Goal: Information Seeking & Learning: Learn about a topic

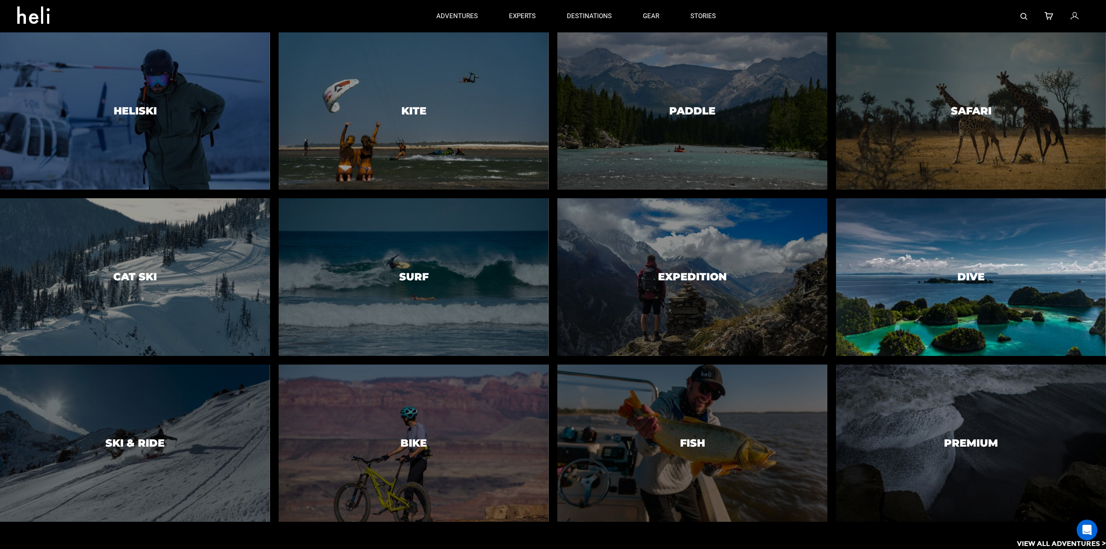
click at [940, 305] on div at bounding box center [972, 277] width 276 height 161
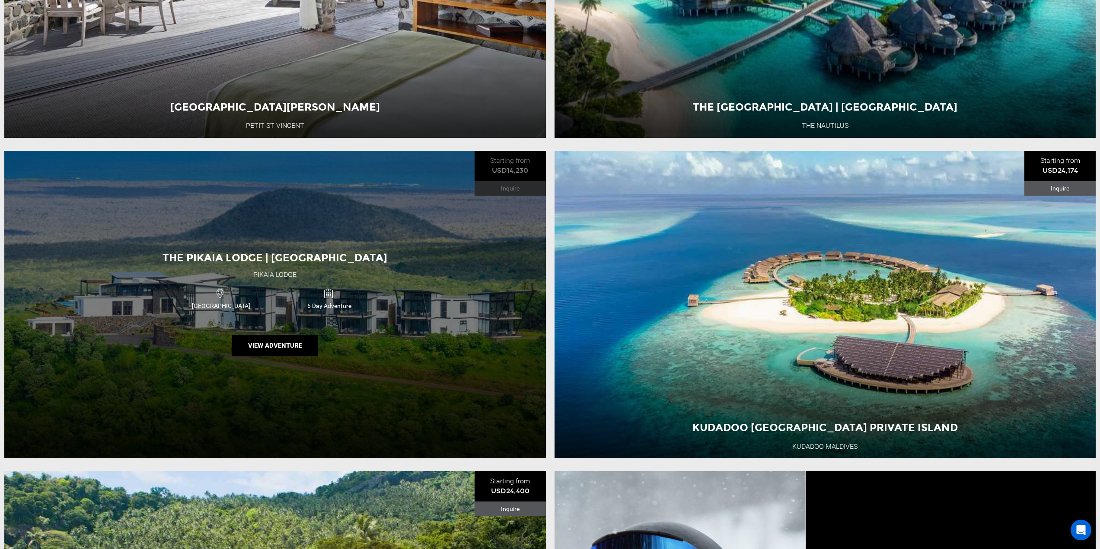
scroll to position [1037, 0]
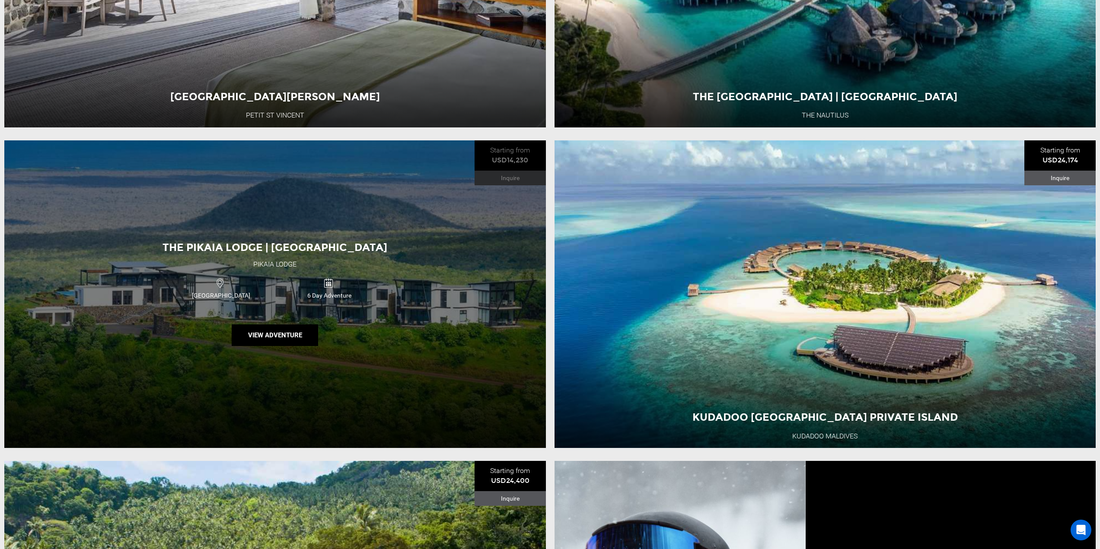
click at [379, 334] on div "The Pikaia Lodge | Galapagos Pikaia lodge [GEOGRAPHIC_DATA] 6 Day Adventure Vie…" at bounding box center [274, 294] width 541 height 308
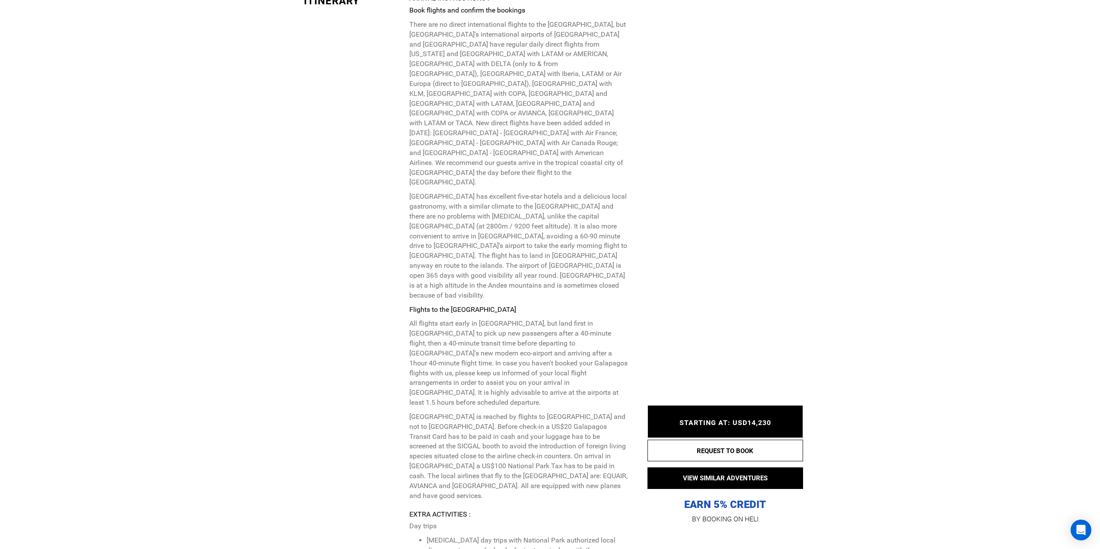
scroll to position [2593, 0]
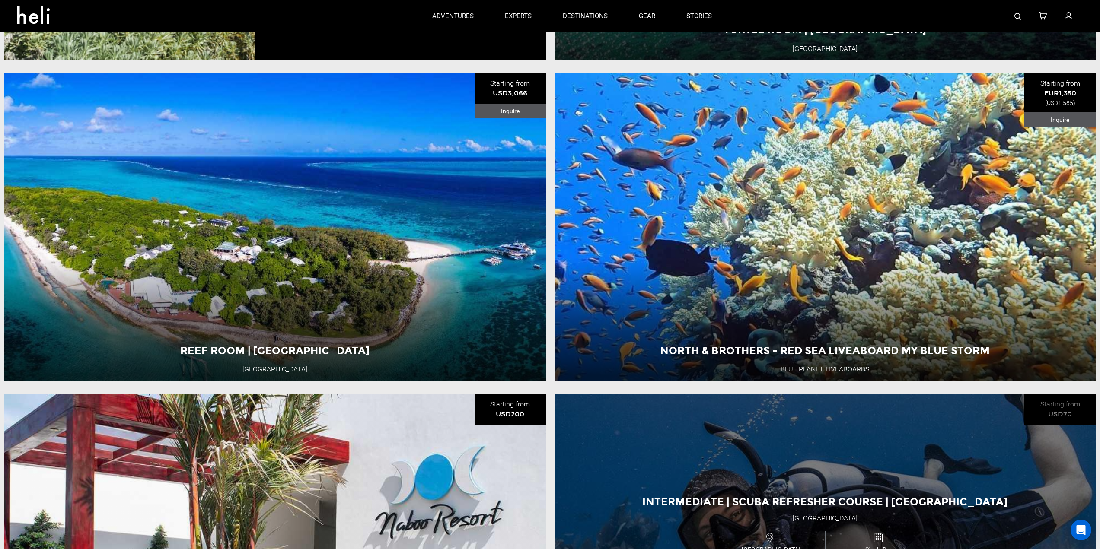
scroll to position [3025, 0]
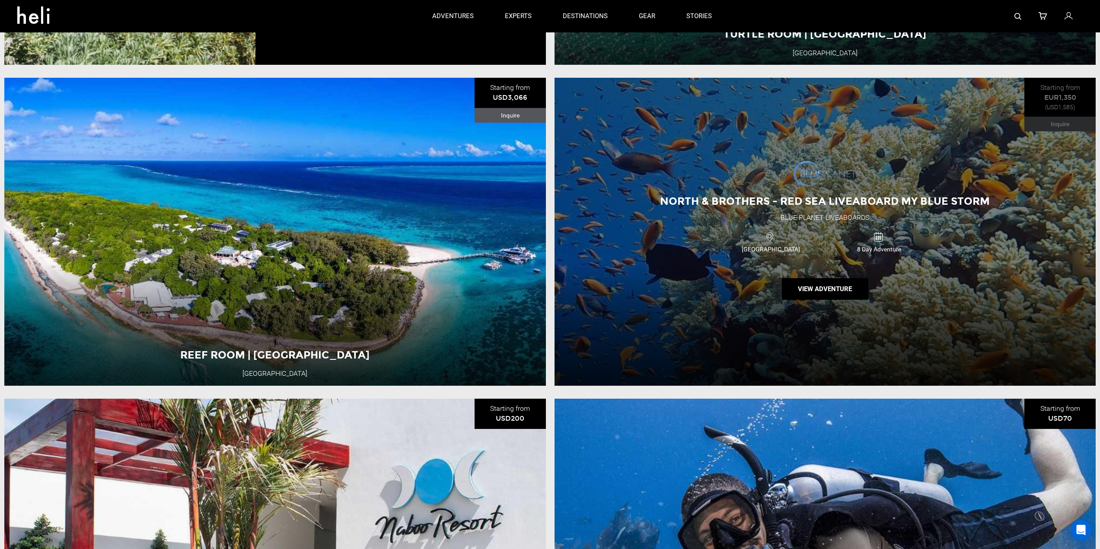
click at [658, 248] on div "North & Brothers - Red Sea Liveaboard MY Blue Storm Blue Planet Liveaboards [GE…" at bounding box center [824, 232] width 541 height 308
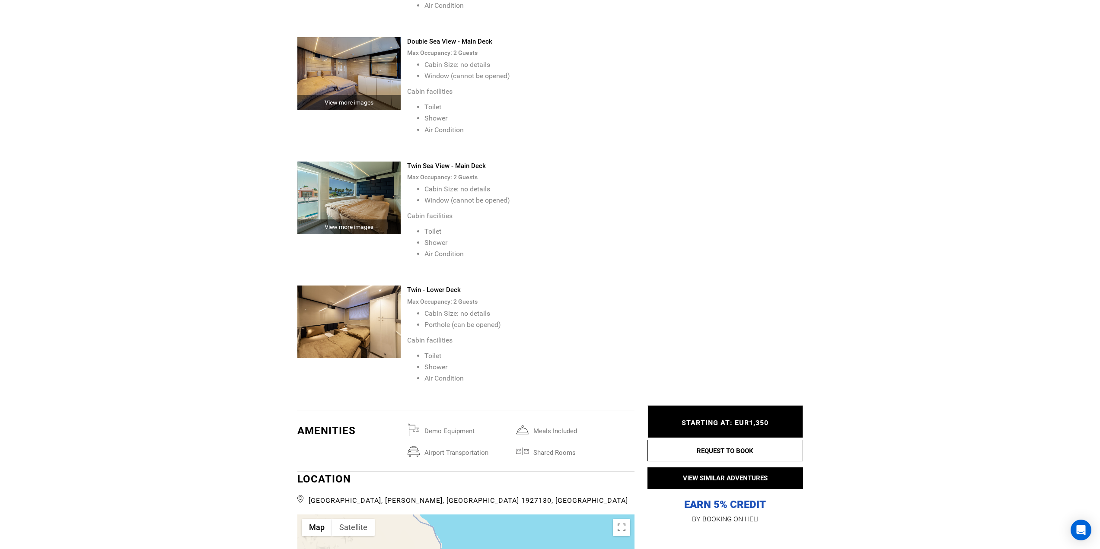
scroll to position [2031, 0]
click at [371, 288] on img at bounding box center [349, 321] width 104 height 73
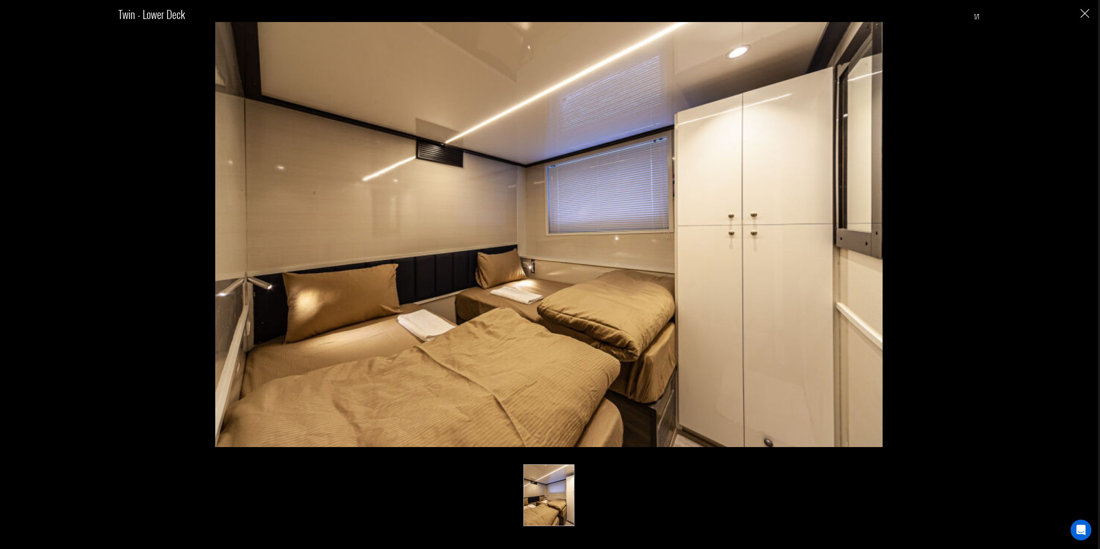
scroll to position [2420, 0]
click at [962, 260] on div "Twin - Lower Deck 1/1" at bounding box center [548, 224] width 861 height 445
click at [1084, 16] on img "Close" at bounding box center [1084, 13] width 9 height 9
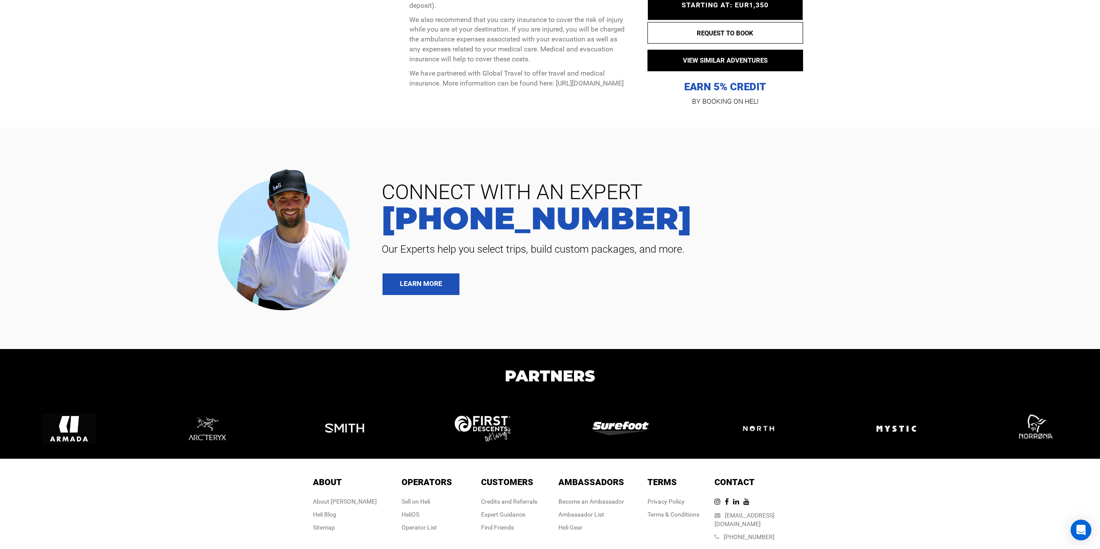
scroll to position [3461, 0]
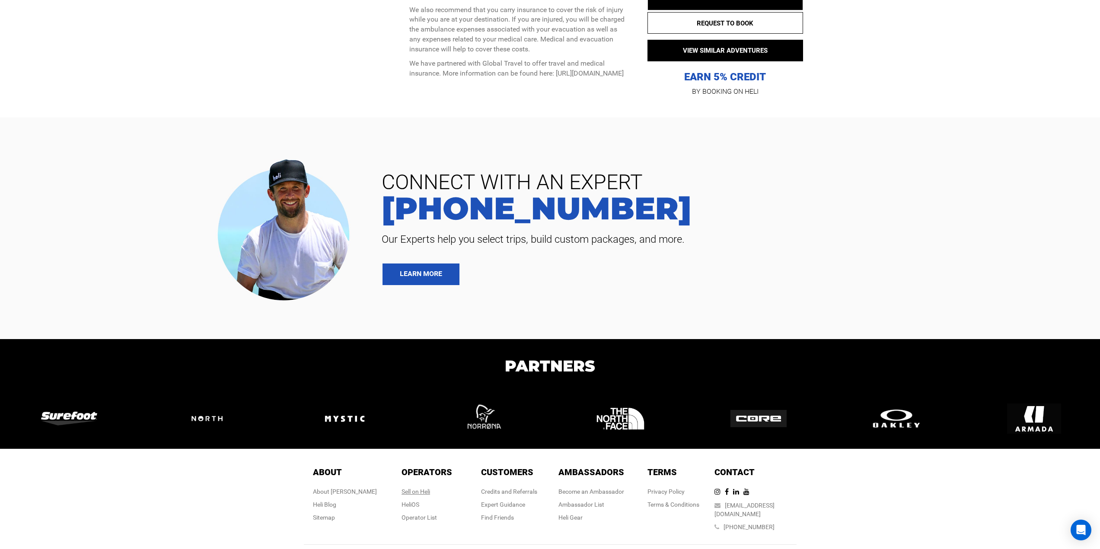
click at [422, 487] on div "Sell on Heli" at bounding box center [426, 491] width 51 height 9
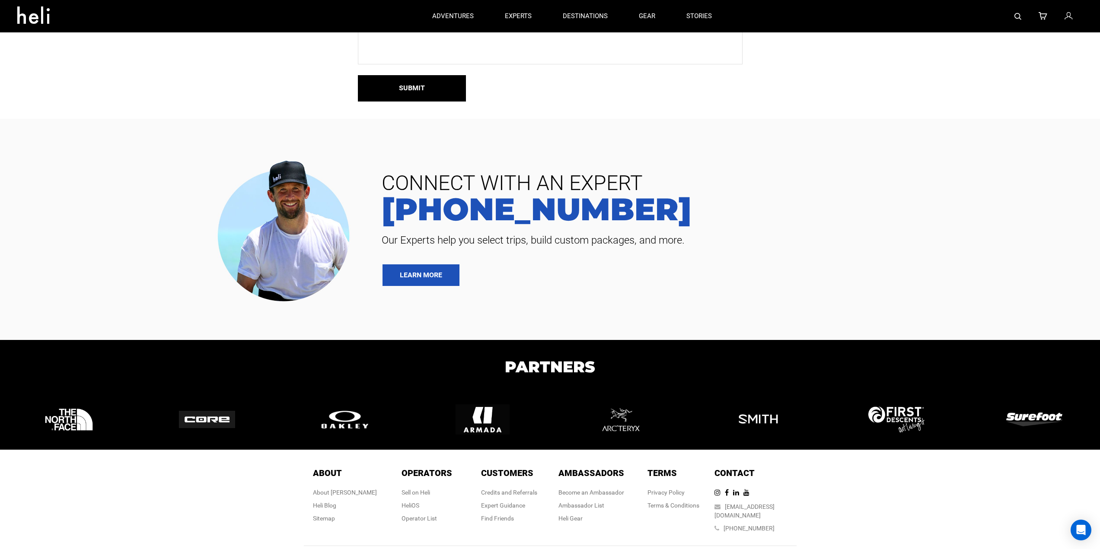
scroll to position [898, 0]
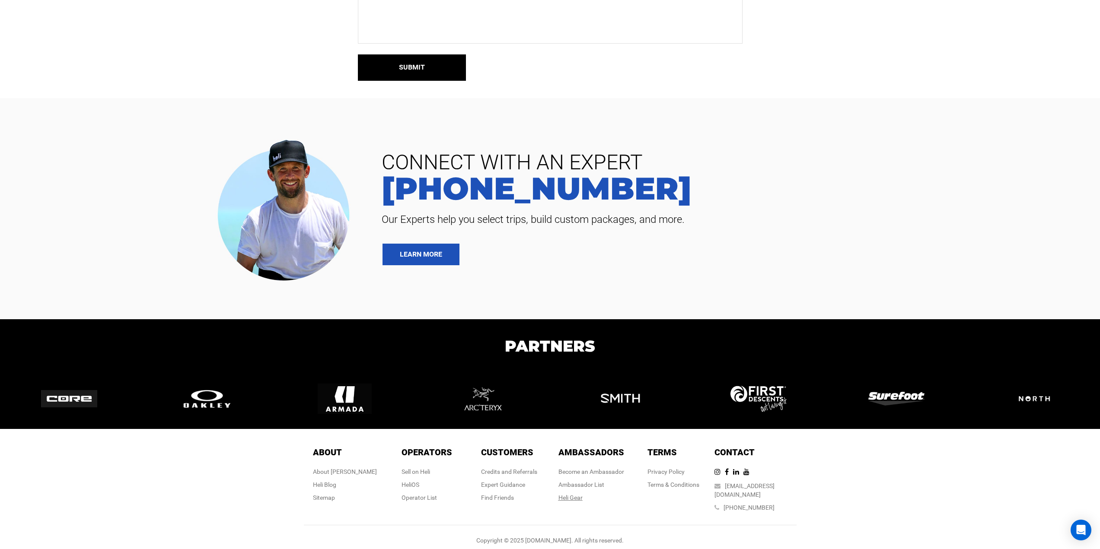
click at [574, 500] on link "Heli Gear" at bounding box center [570, 497] width 24 height 7
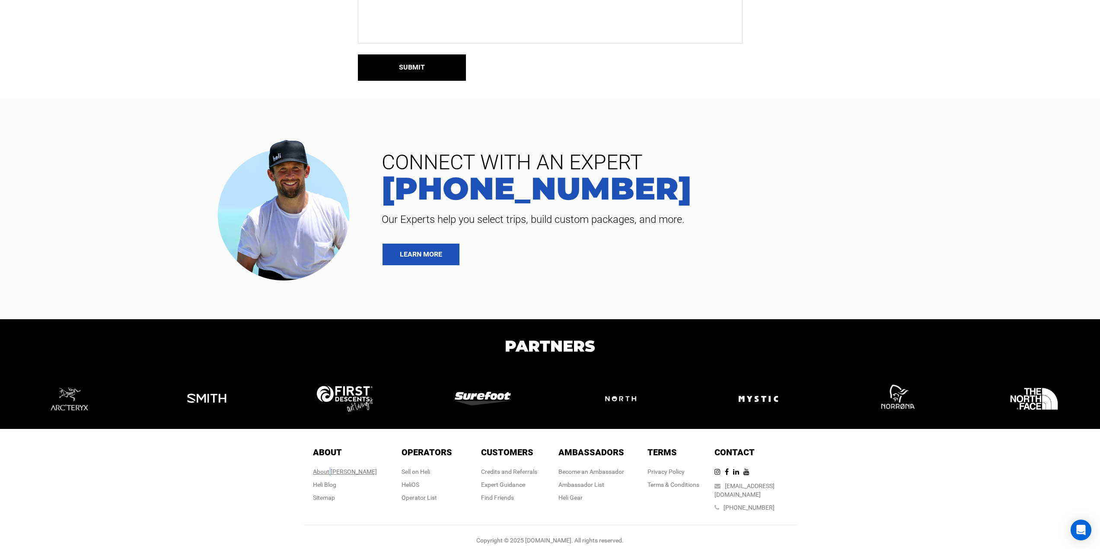
click at [348, 471] on div "About [PERSON_NAME]" at bounding box center [345, 472] width 64 height 9
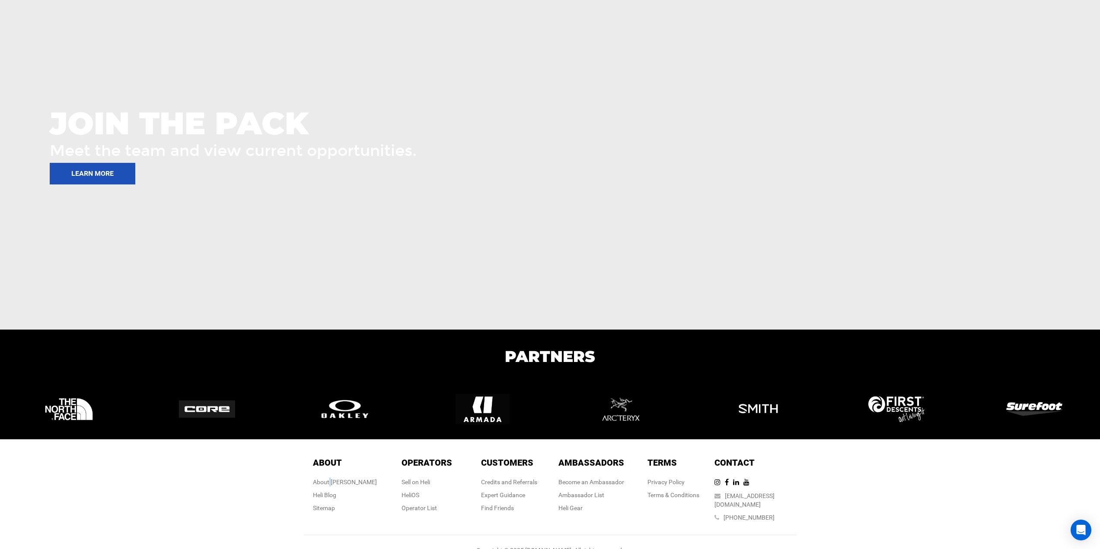
scroll to position [1184, 0]
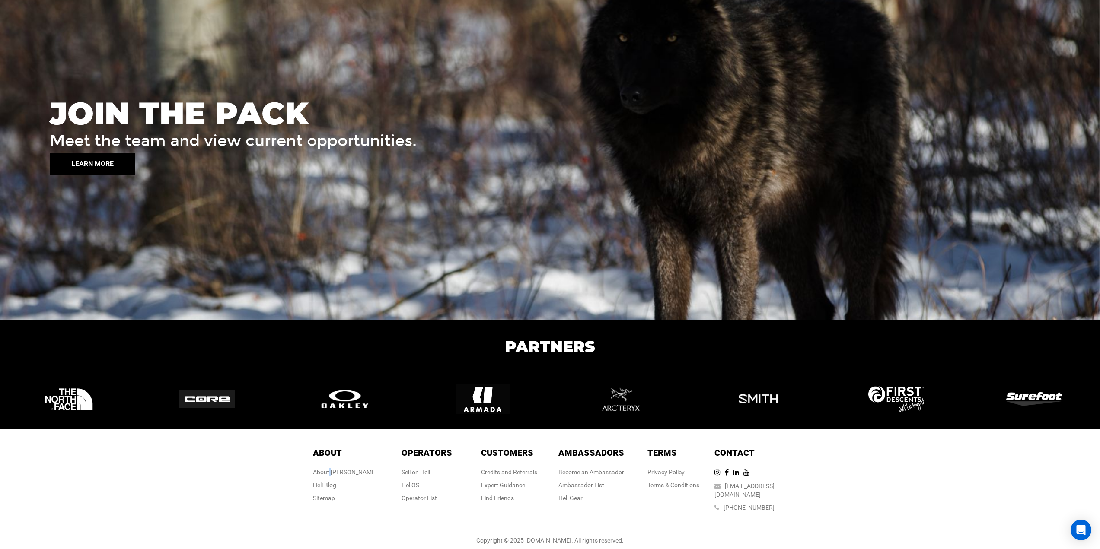
click at [87, 161] on button "LEARN MORE" at bounding box center [93, 164] width 86 height 22
